Goal: Task Accomplishment & Management: Manage account settings

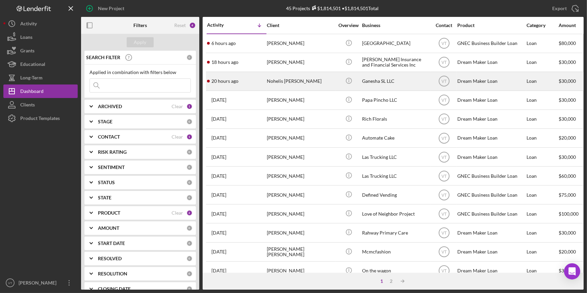
click at [301, 83] on div "Nohelis Manrique de Lee" at bounding box center [301, 81] width 68 height 18
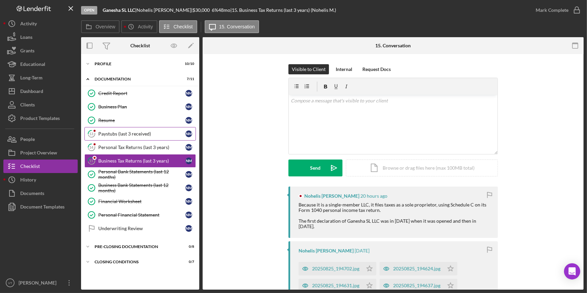
click at [133, 131] on div "Paystubs (last 3 received)" at bounding box center [141, 133] width 87 height 5
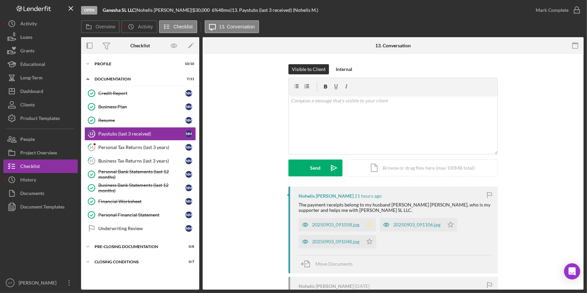
click at [366, 225] on icon "Icon/Star" at bounding box center [370, 225] width 14 height 14
click at [368, 240] on icon "Icon/Star" at bounding box center [370, 242] width 14 height 14
click at [449, 227] on icon "Icon/Star" at bounding box center [451, 225] width 14 height 14
click at [543, 12] on div "Mark Complete" at bounding box center [552, 10] width 33 height 14
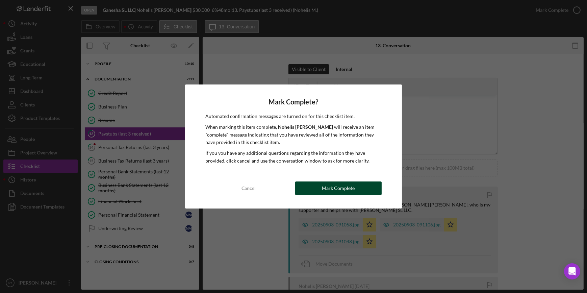
click at [341, 188] on div "Mark Complete" at bounding box center [338, 188] width 33 height 14
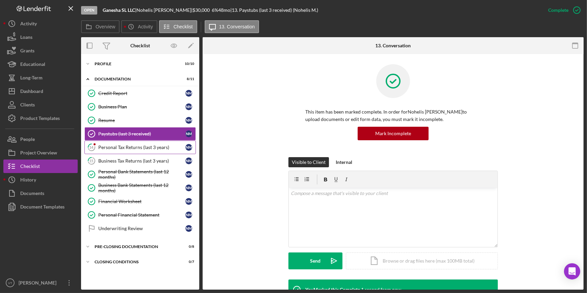
click at [137, 145] on div "Personal Tax Returns (last 3 years)" at bounding box center [141, 147] width 87 height 5
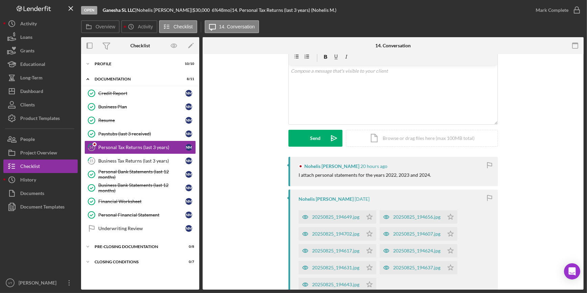
scroll to position [92, 0]
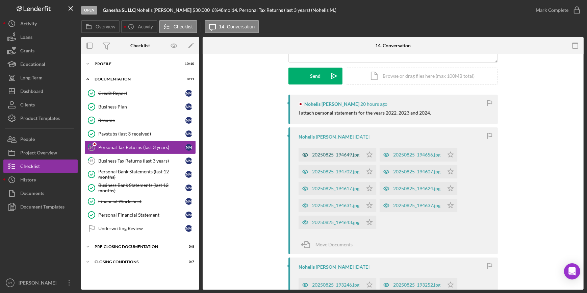
click at [335, 158] on div "20250825_194649.jpg" at bounding box center [331, 155] width 64 height 14
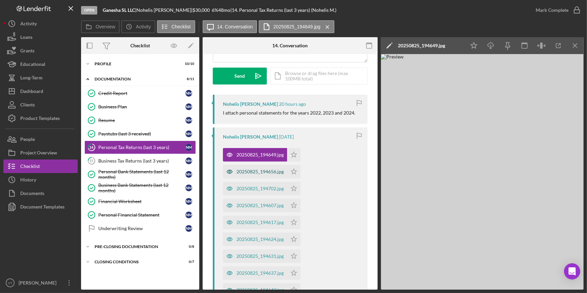
click at [261, 167] on div "20250825_194656.jpg" at bounding box center [255, 172] width 64 height 14
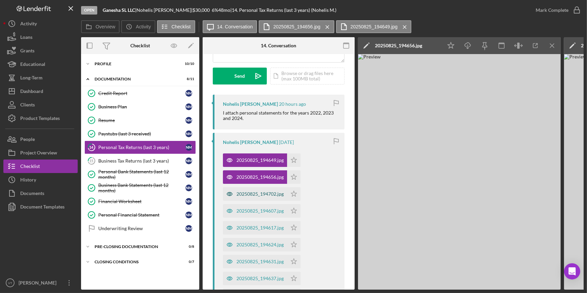
click at [270, 193] on div "20250825_194702.jpg" at bounding box center [259, 193] width 47 height 5
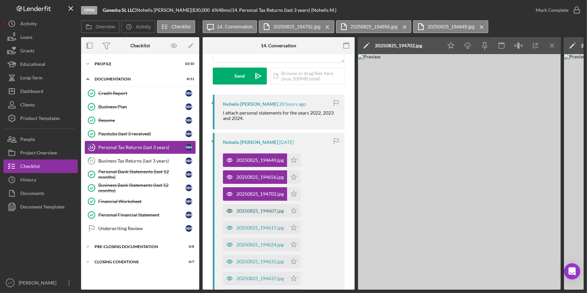
click at [271, 209] on div "20250825_194607.jpg" at bounding box center [259, 210] width 47 height 5
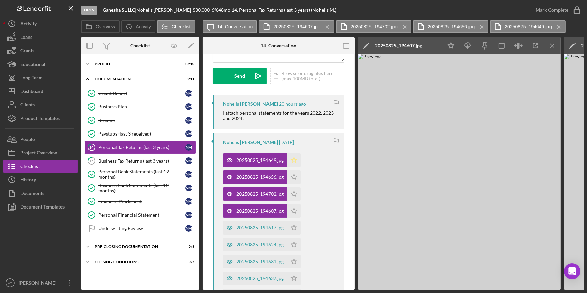
drag, startPoint x: 294, startPoint y: 161, endPoint x: 296, endPoint y: 170, distance: 9.7
click at [295, 162] on icon "Icon/Star" at bounding box center [294, 160] width 14 height 14
click at [293, 178] on icon "Icon/Star" at bounding box center [294, 177] width 14 height 14
click at [296, 192] on polygon "button" at bounding box center [294, 193] width 6 height 5
click at [291, 210] on polygon "button" at bounding box center [294, 210] width 6 height 5
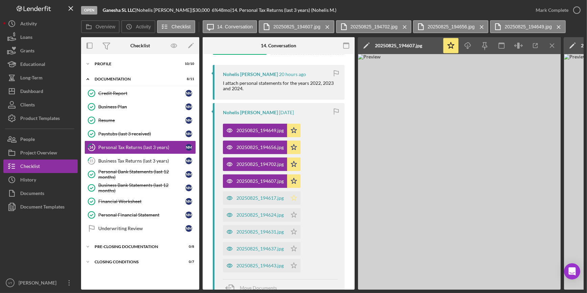
scroll to position [153, 0]
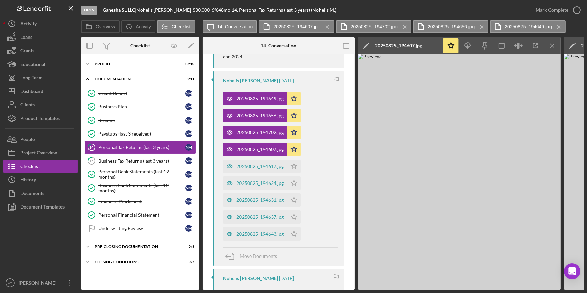
drag, startPoint x: 293, startPoint y: 169, endPoint x: 293, endPoint y: 175, distance: 6.4
click at [293, 169] on icon "Icon/Star" at bounding box center [294, 166] width 14 height 14
click at [297, 181] on icon "Icon/Star" at bounding box center [294, 183] width 14 height 14
click at [293, 200] on polygon "button" at bounding box center [294, 199] width 6 height 5
click at [295, 212] on icon "Icon/Star" at bounding box center [294, 217] width 14 height 14
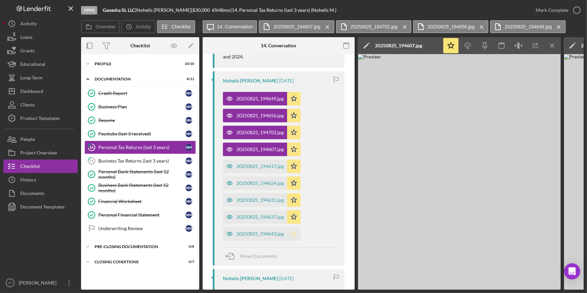
click at [293, 232] on icon "Icon/Star" at bounding box center [294, 234] width 14 height 14
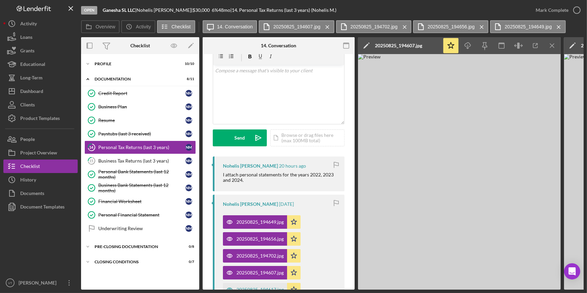
scroll to position [0, 0]
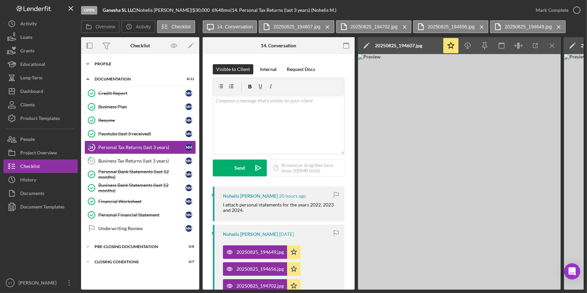
click at [95, 63] on div "Icon/Expander Profile 10 / 10" at bounding box center [140, 64] width 118 height 14
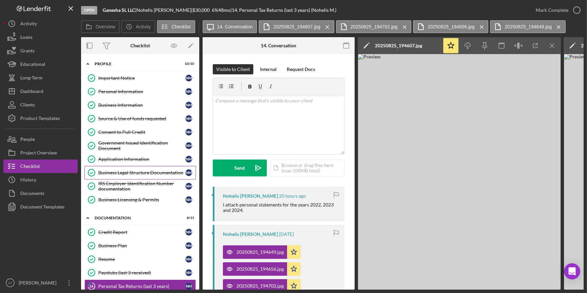
click at [128, 171] on div "Business Legal Structure Documentation" at bounding box center [141, 172] width 87 height 5
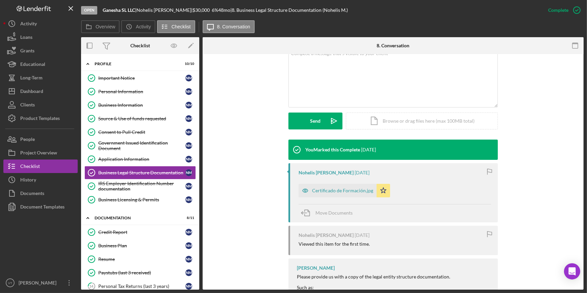
scroll to position [153, 0]
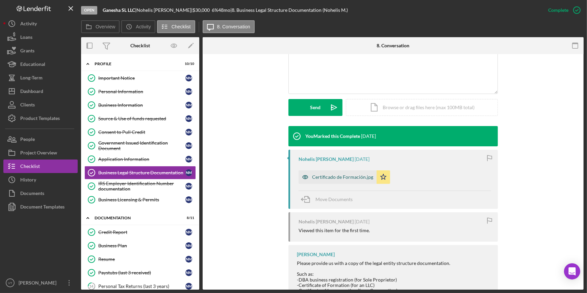
click at [335, 177] on div "Certificado de Formación.jpg" at bounding box center [342, 176] width 61 height 5
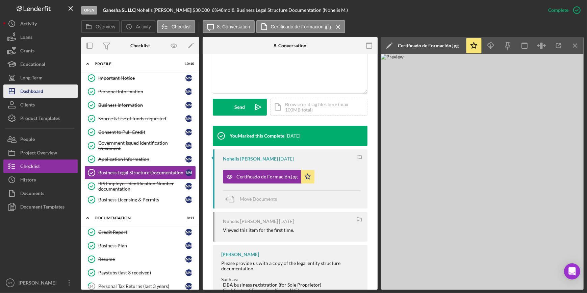
click at [40, 94] on div "Dashboard" at bounding box center [31, 91] width 23 height 15
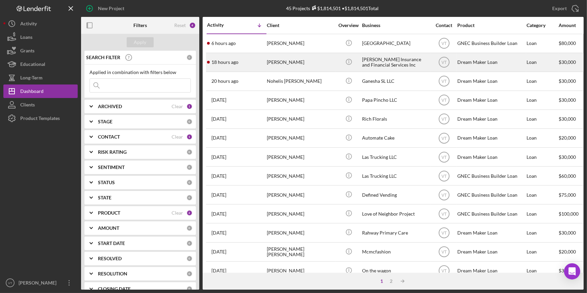
click at [276, 68] on div "[PERSON_NAME]" at bounding box center [301, 62] width 68 height 18
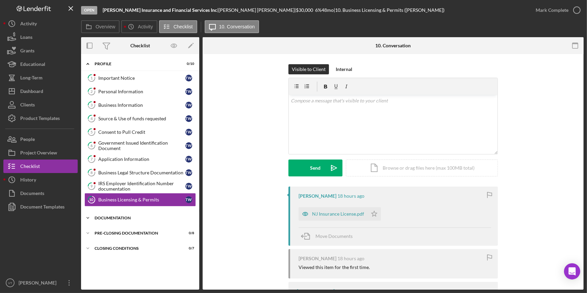
click at [90, 214] on icon "Icon/Expander" at bounding box center [88, 218] width 14 height 14
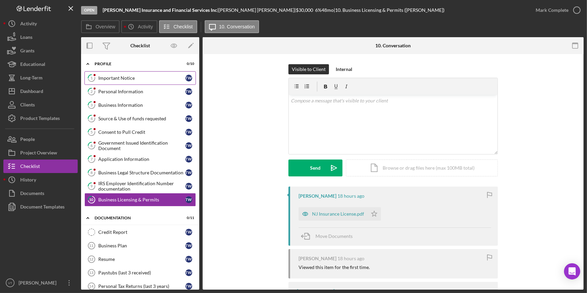
click at [123, 77] on div "Important Notice" at bounding box center [141, 77] width 87 height 5
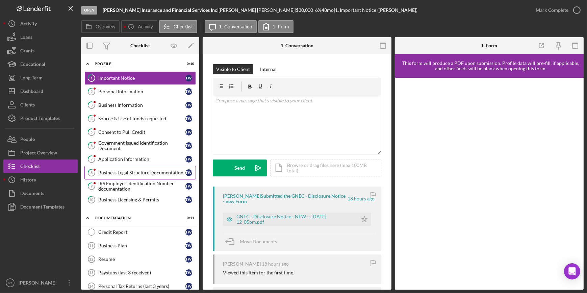
click at [137, 170] on div "Business Legal Structure Documentation" at bounding box center [141, 172] width 87 height 5
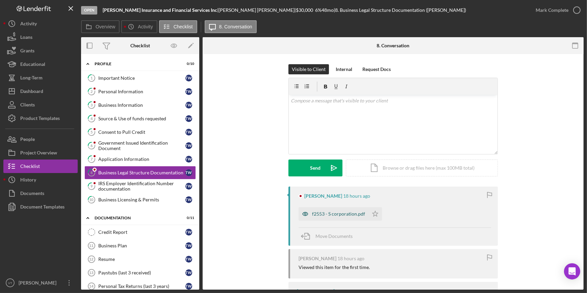
click at [321, 216] on div "f2553 - S corporation.pdf" at bounding box center [338, 213] width 53 height 5
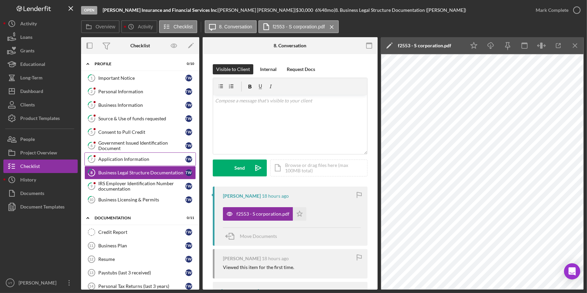
click at [131, 160] on div "Application Information" at bounding box center [141, 158] width 87 height 5
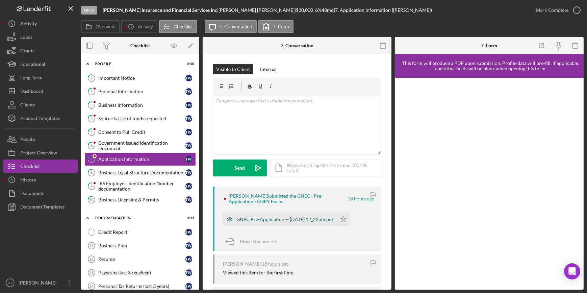
click at [247, 221] on div "GNEC Pre-Application -- [DATE] 12_22pm.pdf" at bounding box center [284, 218] width 97 height 5
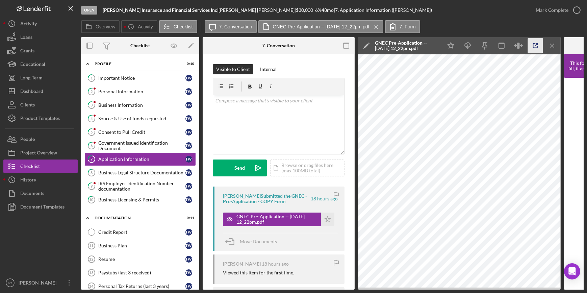
click at [536, 48] on icon "button" at bounding box center [535, 45] width 15 height 15
click at [560, 9] on div "Mark Complete" at bounding box center [552, 10] width 33 height 14
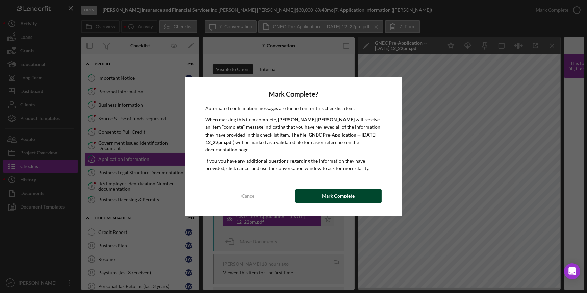
click at [314, 193] on button "Mark Complete" at bounding box center [338, 196] width 86 height 14
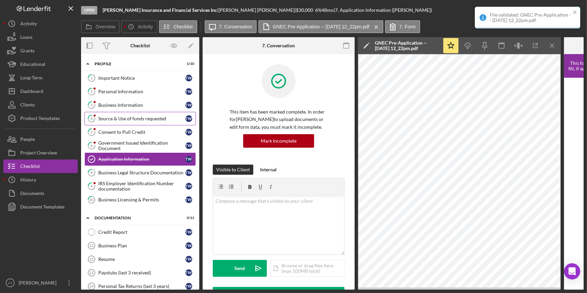
click at [126, 118] on div "Source & Use of funds requested" at bounding box center [141, 118] width 87 height 5
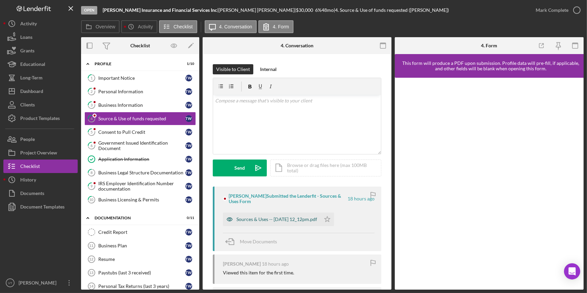
click at [278, 222] on div "Sources & Uses -- 2025-09-03 12_12pm.pdf" at bounding box center [276, 218] width 81 height 5
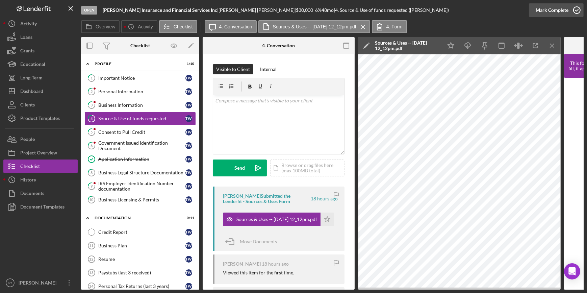
click at [545, 10] on div "Mark Complete" at bounding box center [552, 10] width 33 height 14
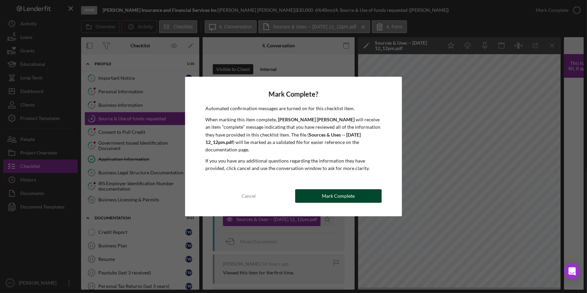
click at [312, 193] on button "Mark Complete" at bounding box center [338, 196] width 86 height 14
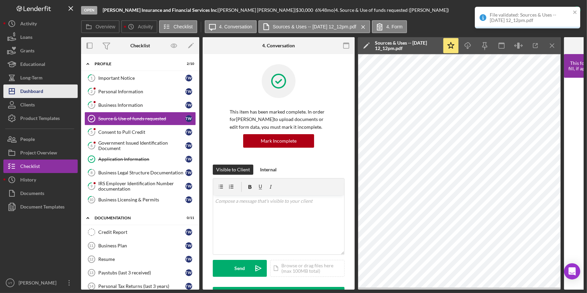
click at [47, 95] on button "Icon/Dashboard Dashboard" at bounding box center [40, 91] width 74 height 14
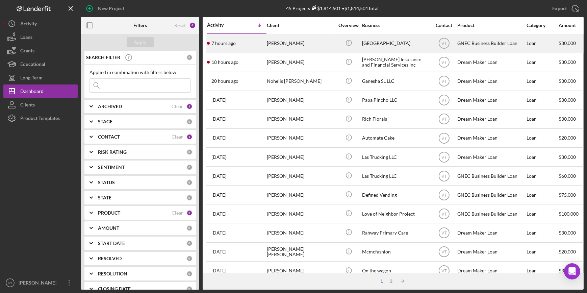
click at [291, 46] on div "Dawn Fitch" at bounding box center [301, 43] width 68 height 18
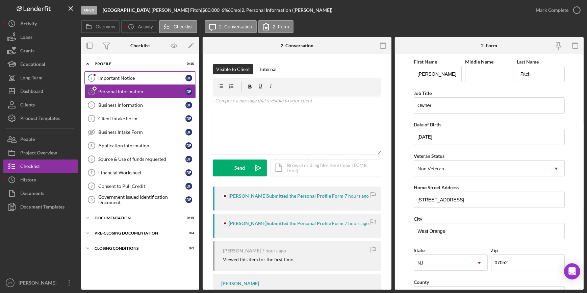
click at [132, 76] on div "Important Notice" at bounding box center [141, 77] width 87 height 5
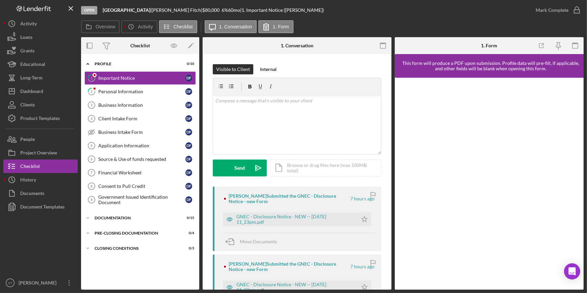
scroll to position [30, 0]
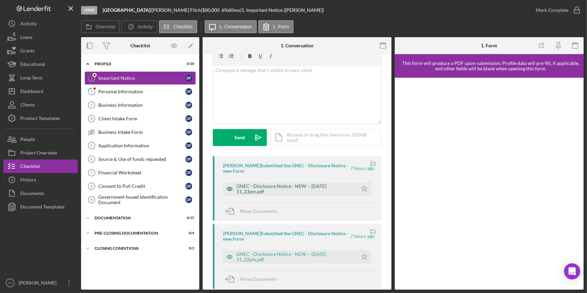
click at [285, 185] on div "GNEC - Disclosure Notice - NEW -- 2025-09-03 11_23pm.pdf" at bounding box center [295, 188] width 118 height 11
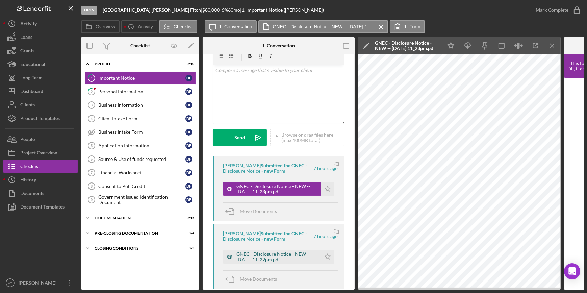
click at [287, 256] on div "GNEC - Disclosure Notice - NEW -- 2025-09-03 11_22pm.pdf" at bounding box center [276, 256] width 81 height 11
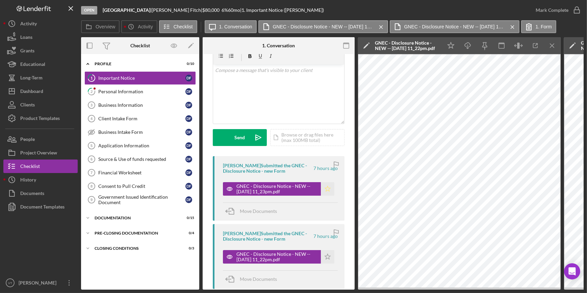
click at [326, 188] on icon "Icon/Star" at bounding box center [328, 189] width 14 height 14
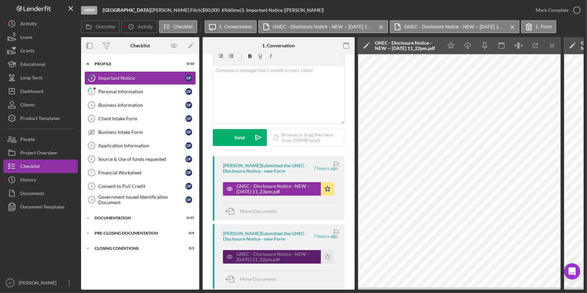
click at [266, 257] on div "GNEC - Disclosure Notice - NEW -- 2025-09-03 11_22pm.pdf" at bounding box center [276, 256] width 81 height 11
click at [268, 252] on div "GNEC - Disclosure Notice - NEW -- 2025-09-03 11_22pm.pdf" at bounding box center [276, 256] width 81 height 11
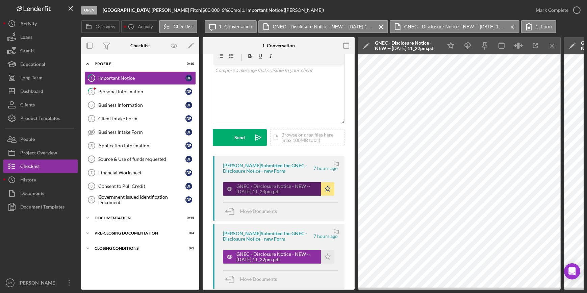
click at [269, 185] on div "GNEC - Disclosure Notice - NEW -- 2025-09-03 11_23pm.pdf" at bounding box center [276, 188] width 81 height 11
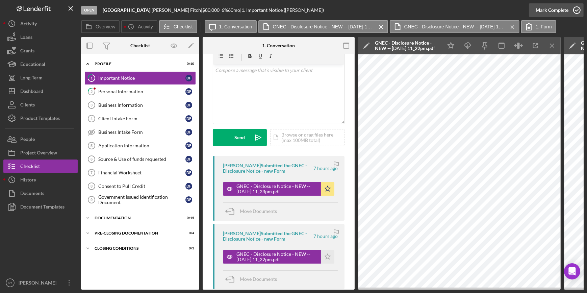
click at [552, 11] on div "Mark Complete" at bounding box center [552, 10] width 33 height 14
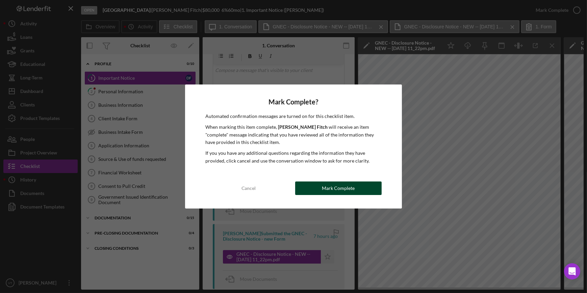
click at [338, 188] on div "Mark Complete" at bounding box center [338, 188] width 33 height 14
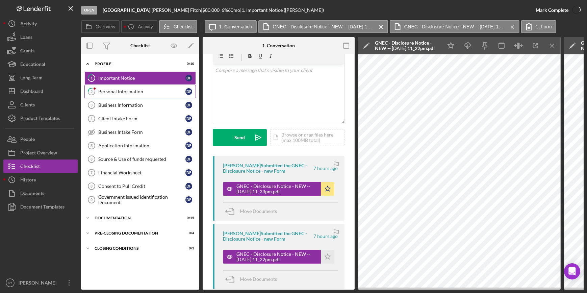
scroll to position [131, 0]
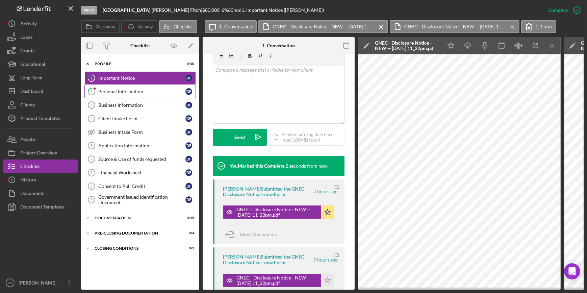
click at [139, 91] on div "Personal Information" at bounding box center [141, 91] width 87 height 5
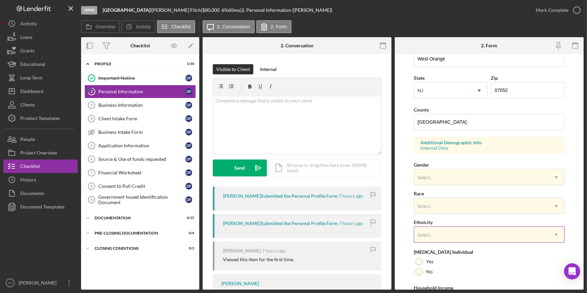
scroll to position [215, 0]
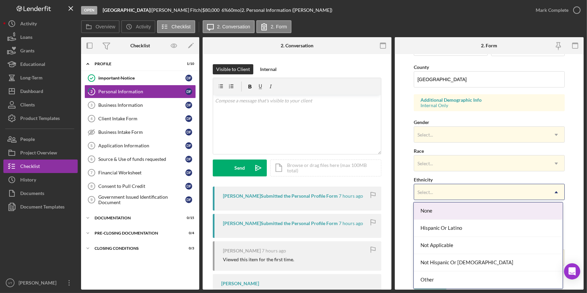
click at [468, 192] on div "Select..." at bounding box center [481, 192] width 134 height 16
click at [404, 190] on form "First Name Dawn Middle Name Last Name Fitch Job Title Owner Date of Birth 10/16…" at bounding box center [489, 171] width 189 height 235
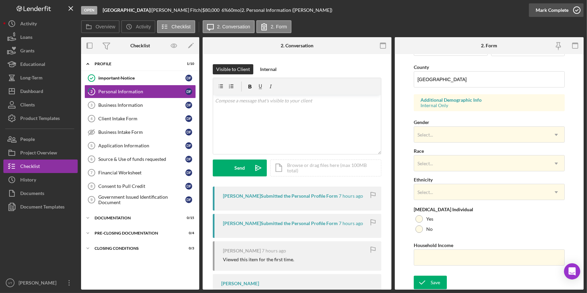
click at [563, 9] on div "Mark Complete" at bounding box center [552, 10] width 33 height 14
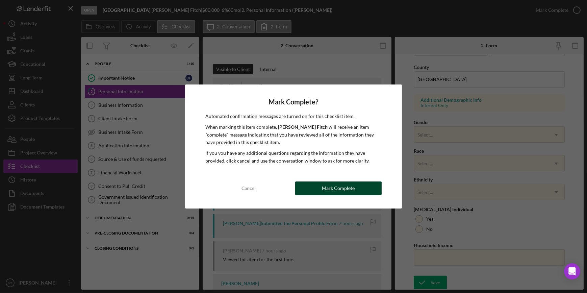
click at [339, 189] on div "Mark Complete" at bounding box center [338, 188] width 33 height 14
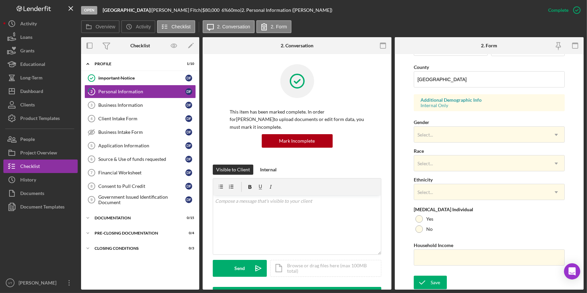
scroll to position [80, 0]
